Goal: Transaction & Acquisition: Purchase product/service

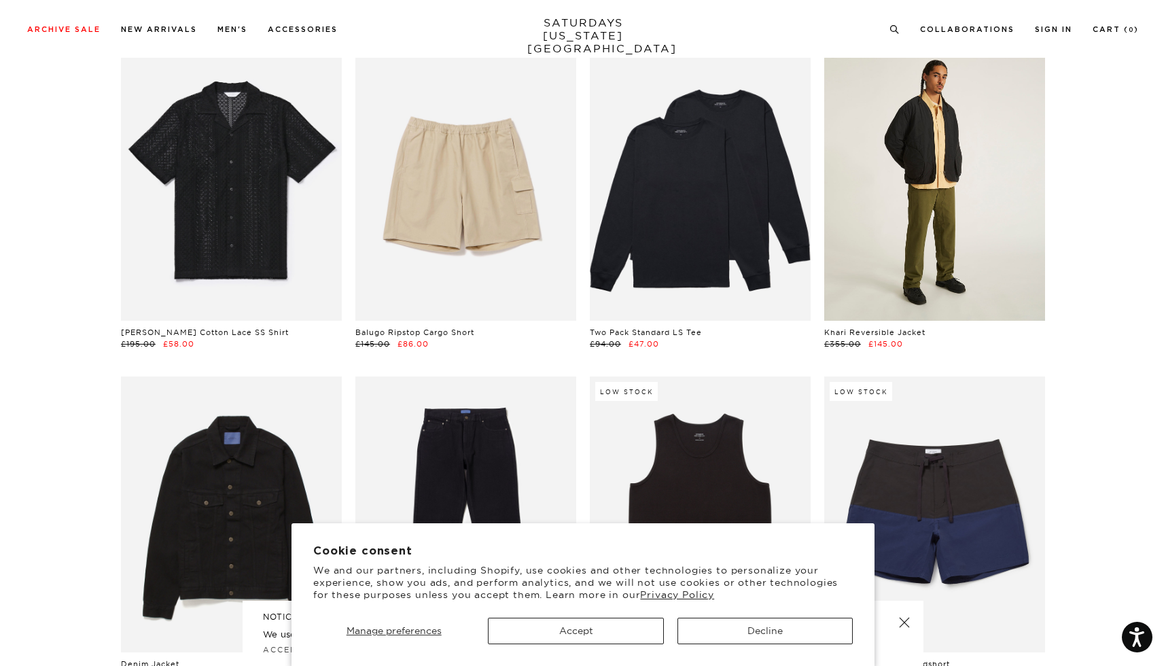
scroll to position [1083, 0]
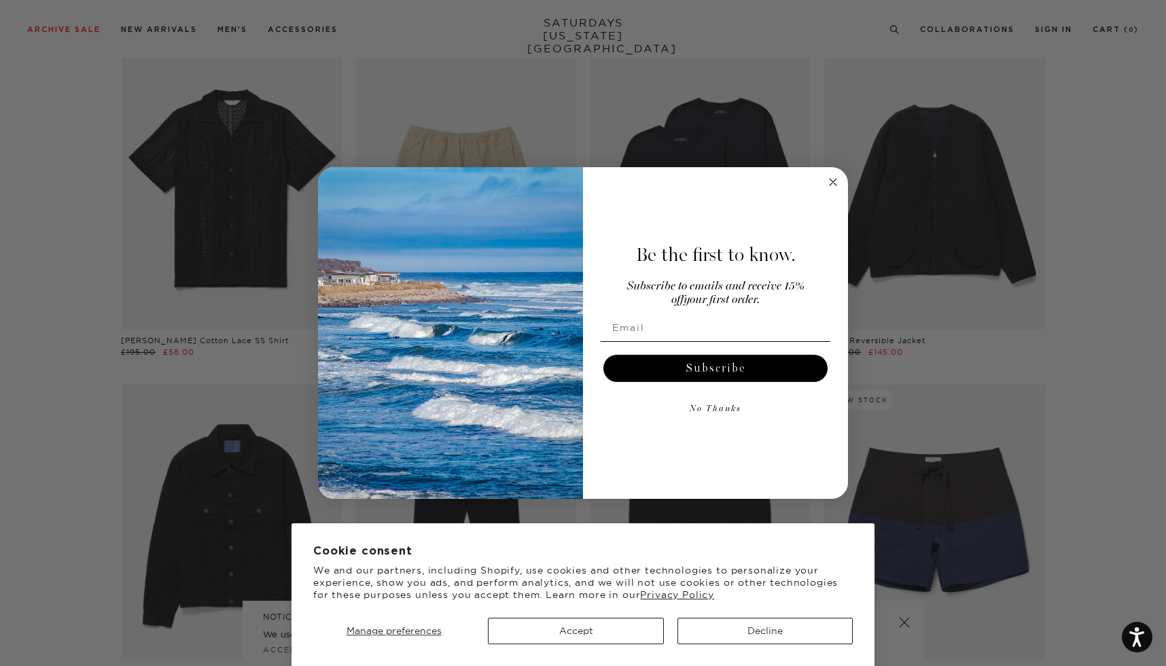
click at [832, 183] on icon "Close dialog" at bounding box center [833, 182] width 7 height 7
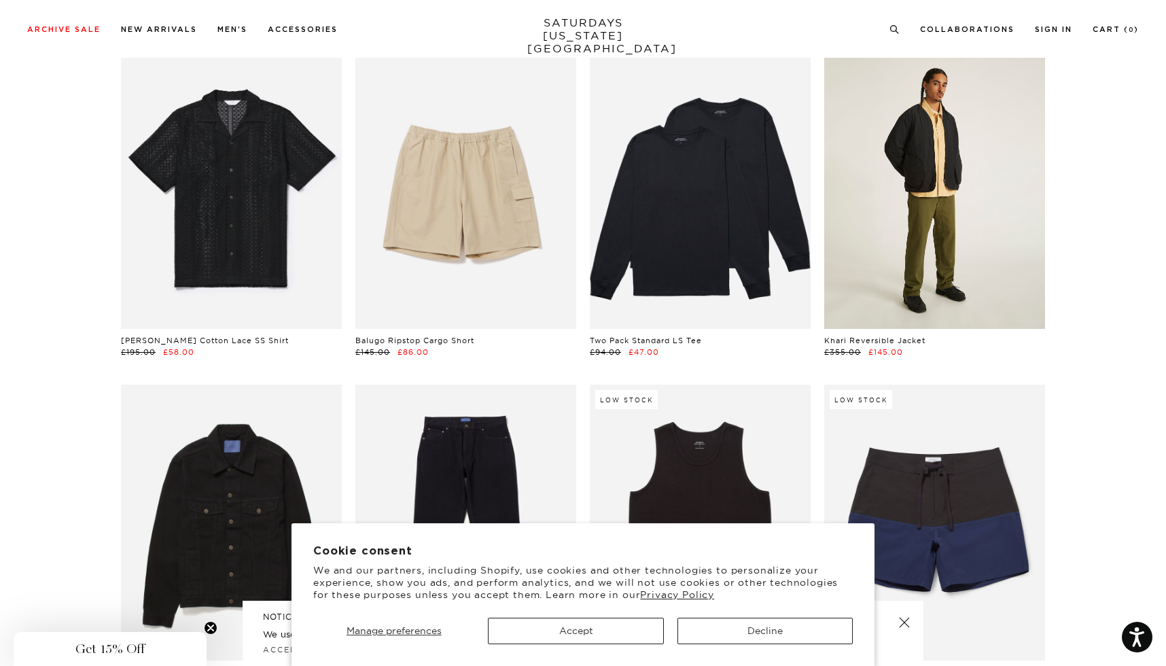
click at [914, 186] on link at bounding box center [934, 191] width 221 height 276
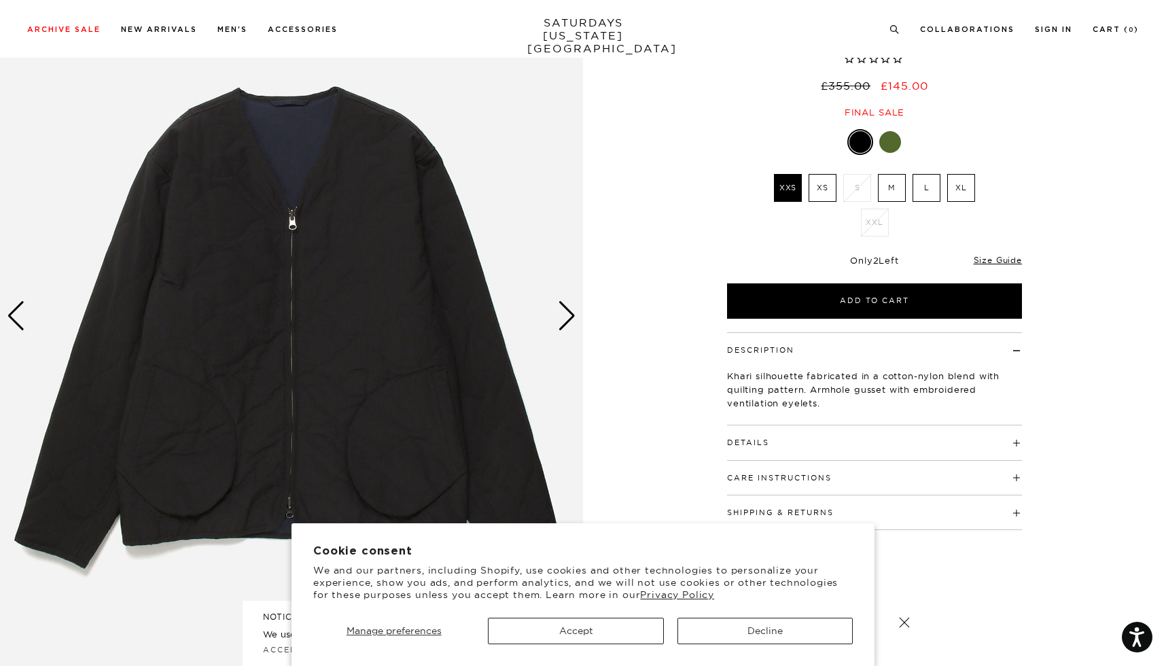
scroll to position [118, 0]
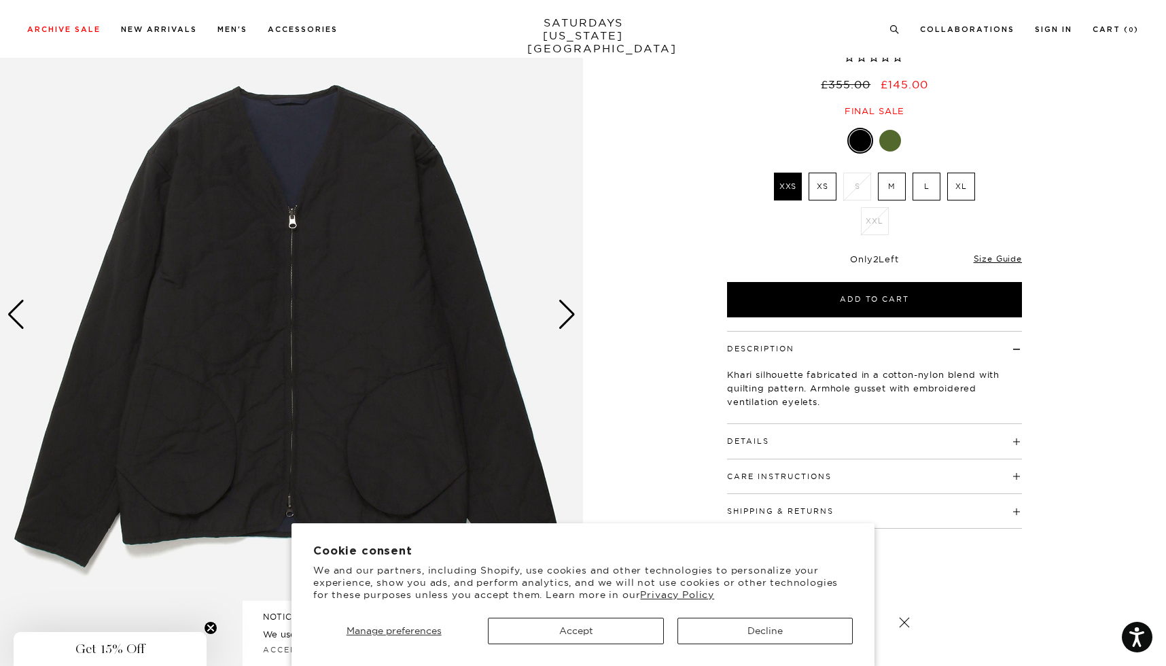
click at [568, 311] on div "Next slide" at bounding box center [567, 315] width 18 height 30
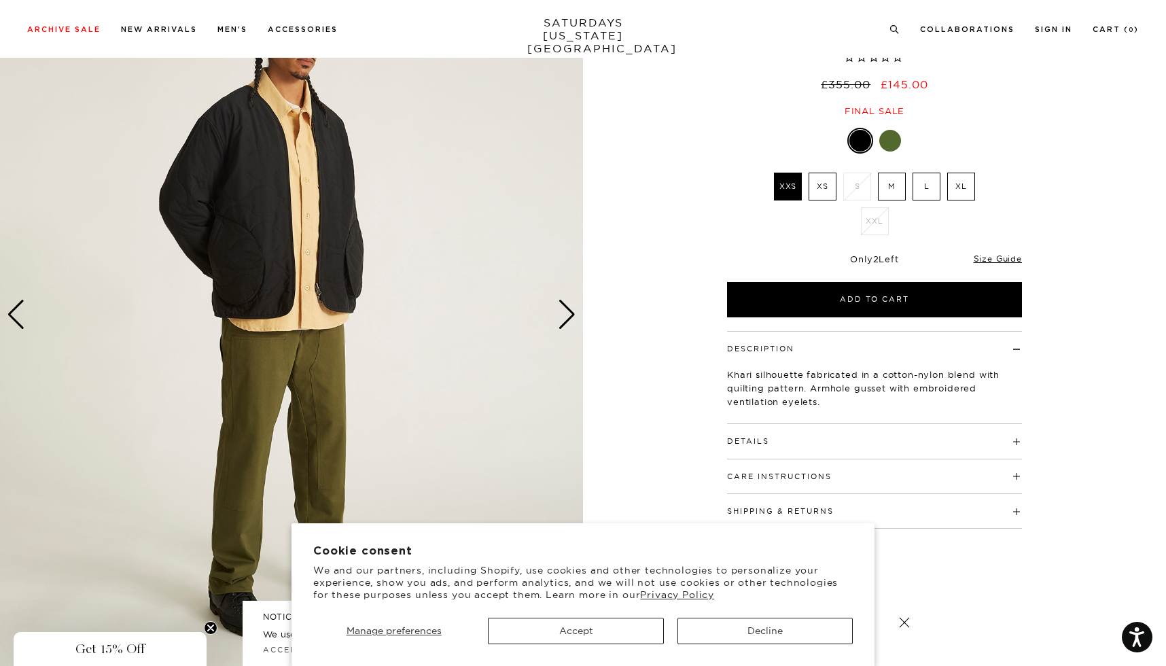
click at [568, 311] on div "Next slide" at bounding box center [567, 315] width 18 height 30
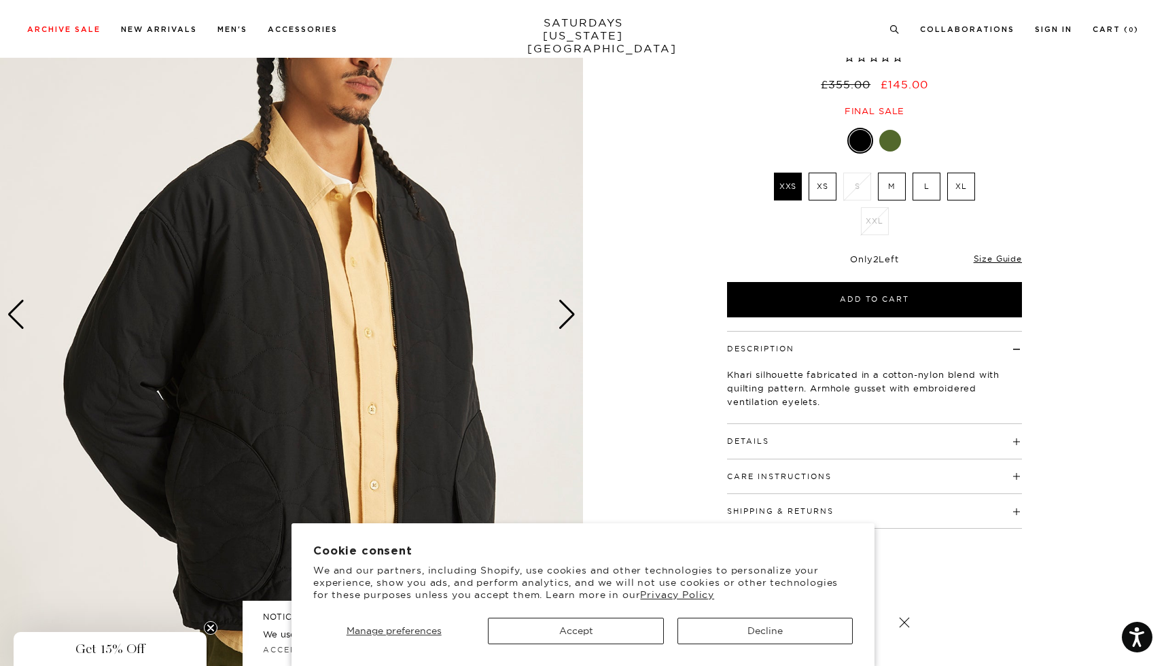
click at [568, 311] on div "Next slide" at bounding box center [567, 315] width 18 height 30
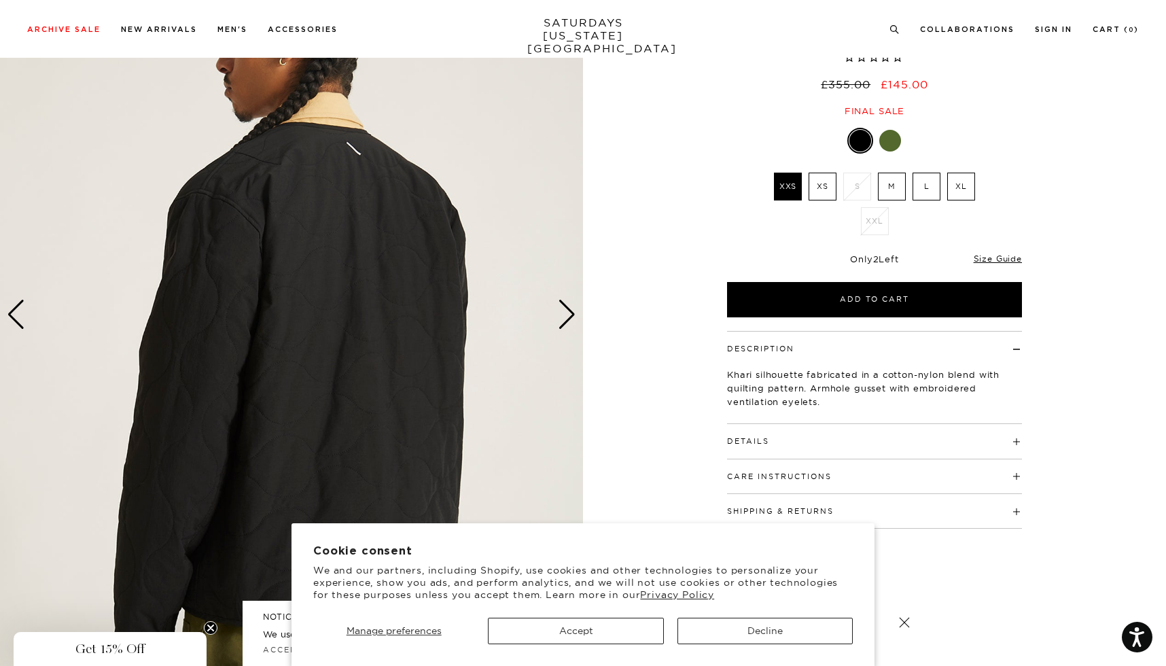
click at [568, 311] on div "Next slide" at bounding box center [567, 315] width 18 height 30
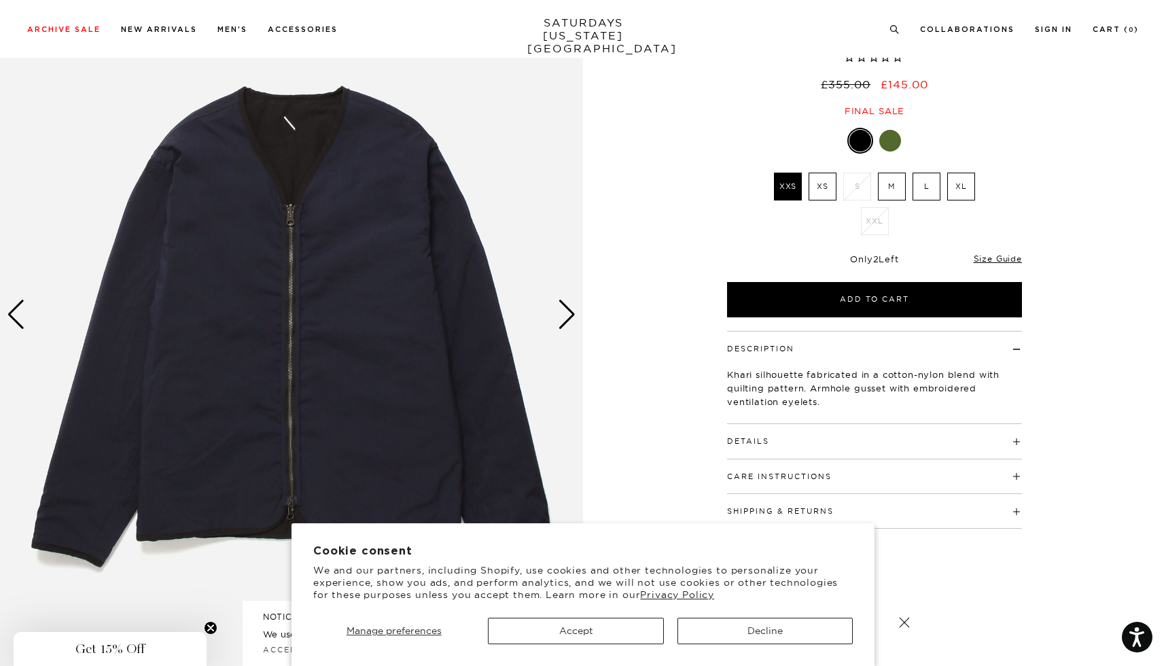
click at [568, 311] on div "Next slide" at bounding box center [567, 315] width 18 height 30
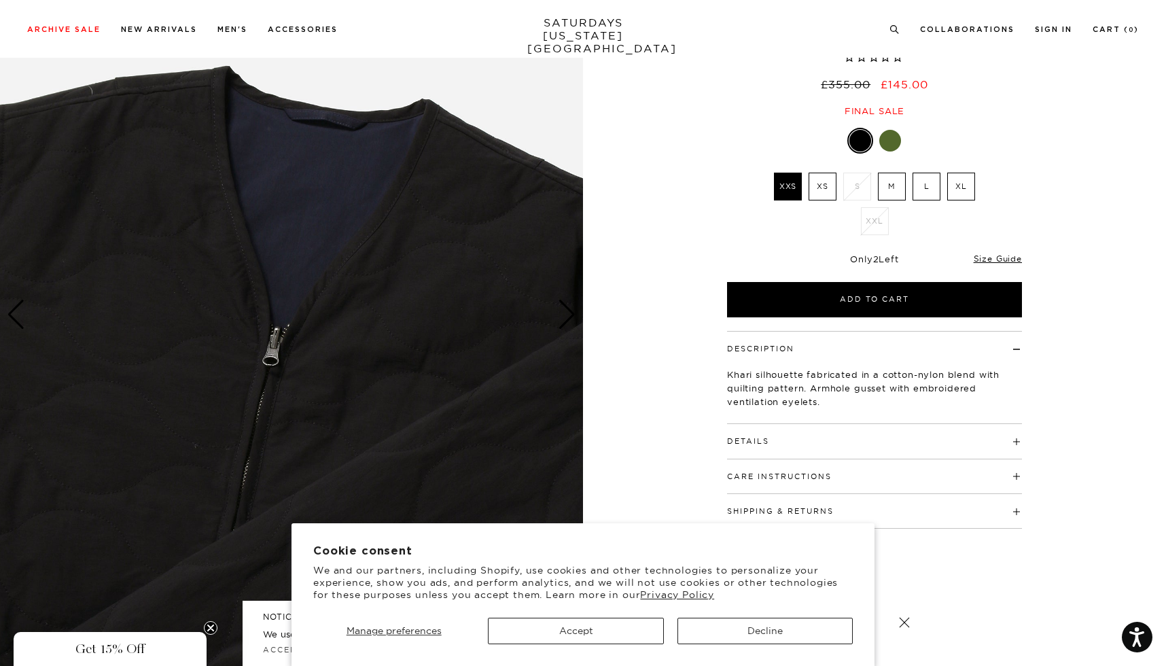
click at [568, 311] on div "Next slide" at bounding box center [567, 315] width 18 height 30
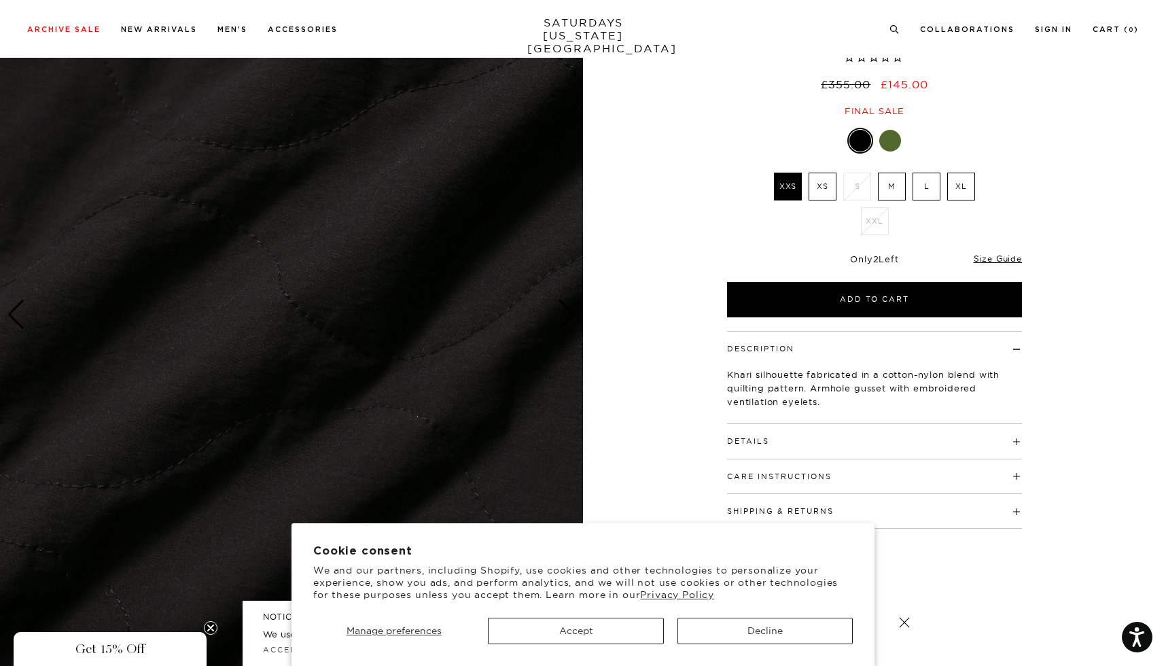
click at [568, 311] on div "Next slide" at bounding box center [567, 315] width 18 height 30
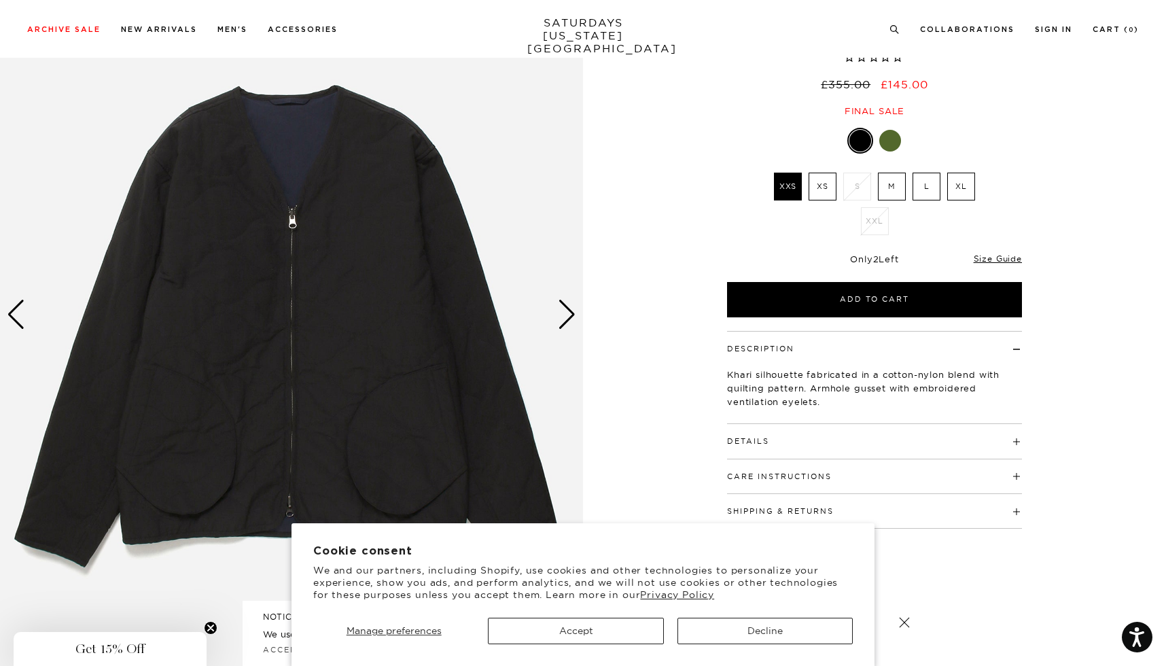
click at [568, 311] on div "Next slide" at bounding box center [567, 315] width 18 height 30
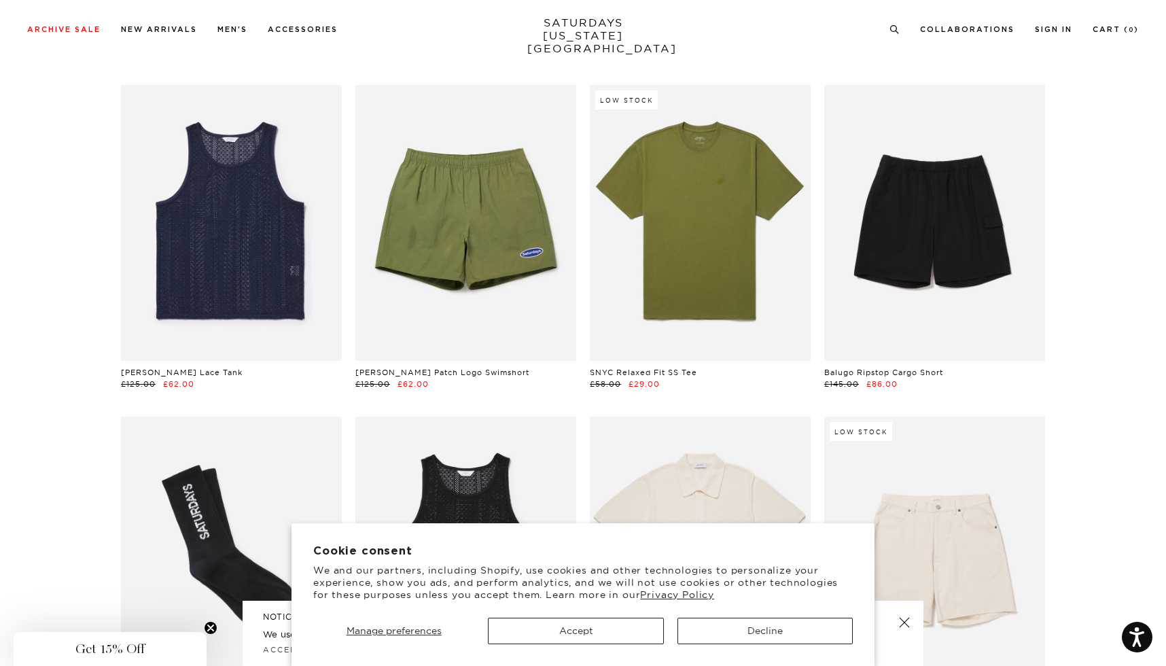
scroll to position [6475, 0]
